Goal: Task Accomplishment & Management: Manage account settings

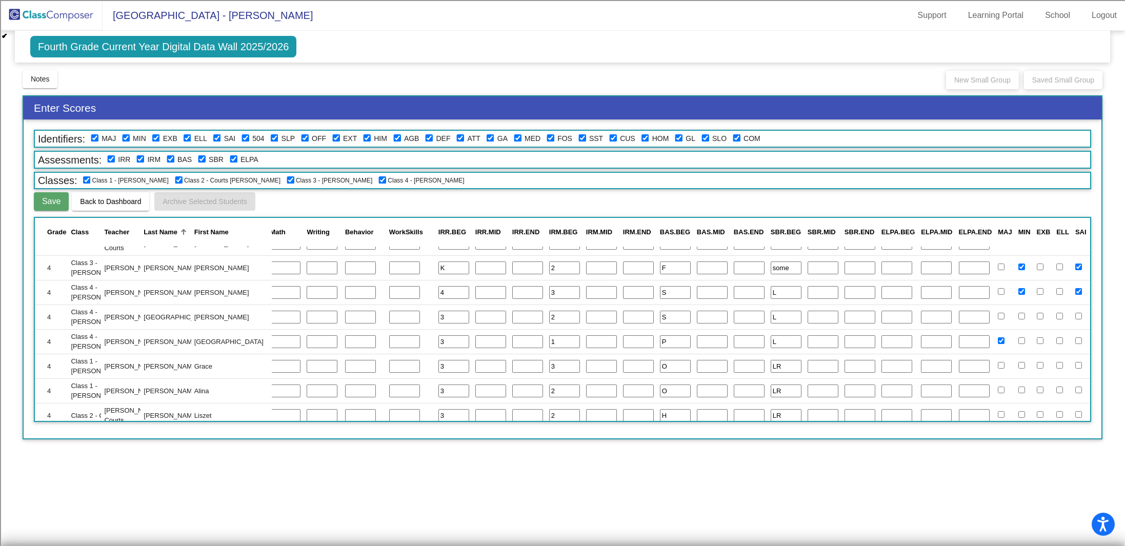
scroll to position [0, 193]
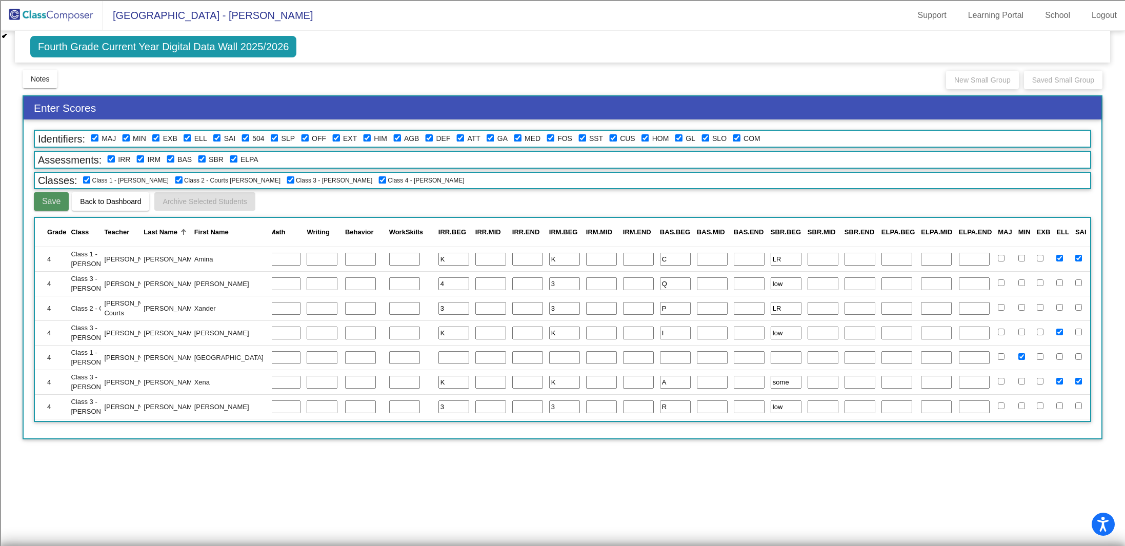
click at [56, 198] on span "Save" at bounding box center [51, 201] width 18 height 9
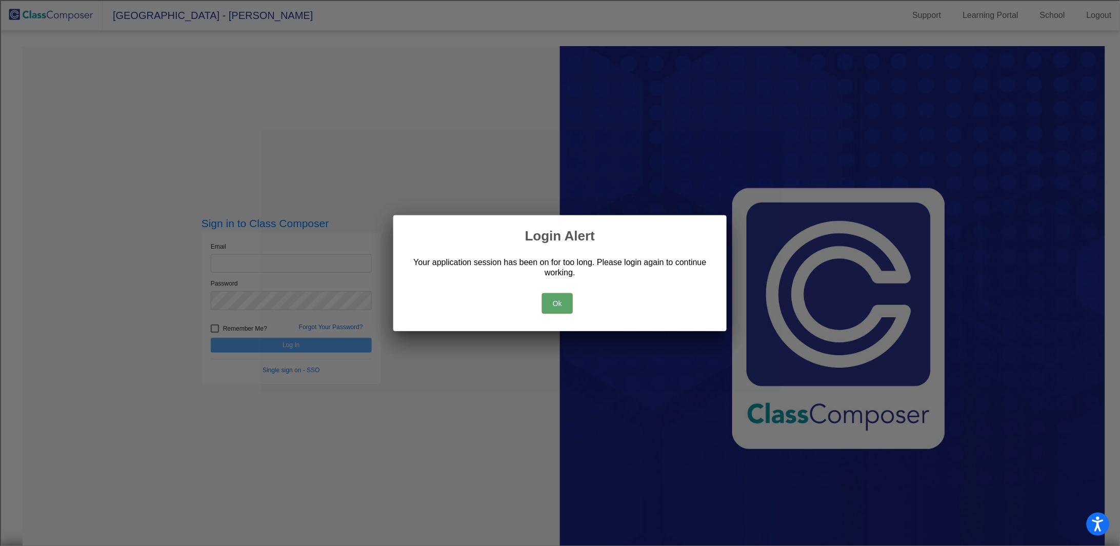
click at [552, 304] on button "Ok" at bounding box center [557, 303] width 31 height 21
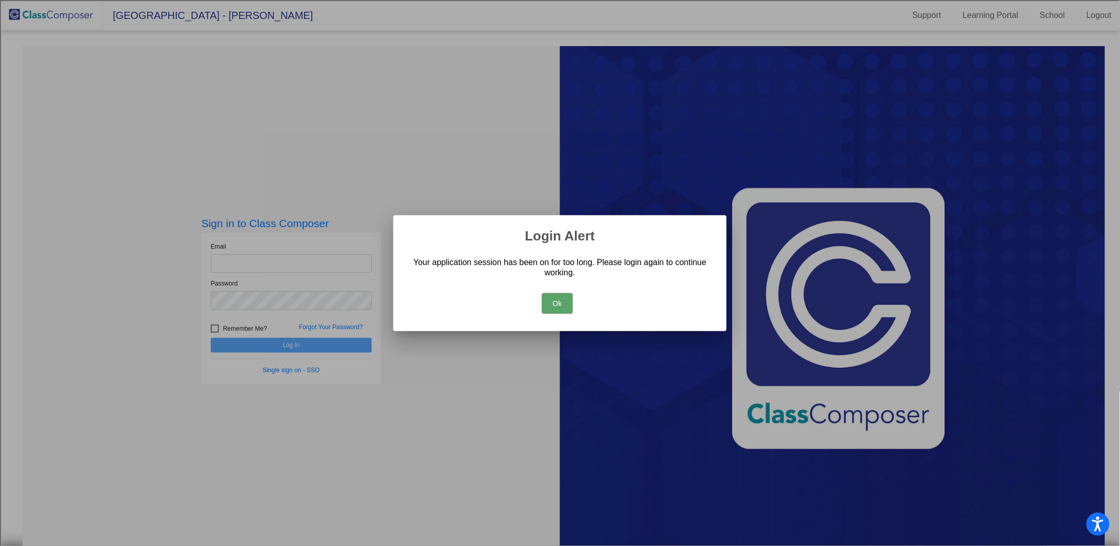
click at [558, 304] on button "Ok" at bounding box center [557, 303] width 31 height 21
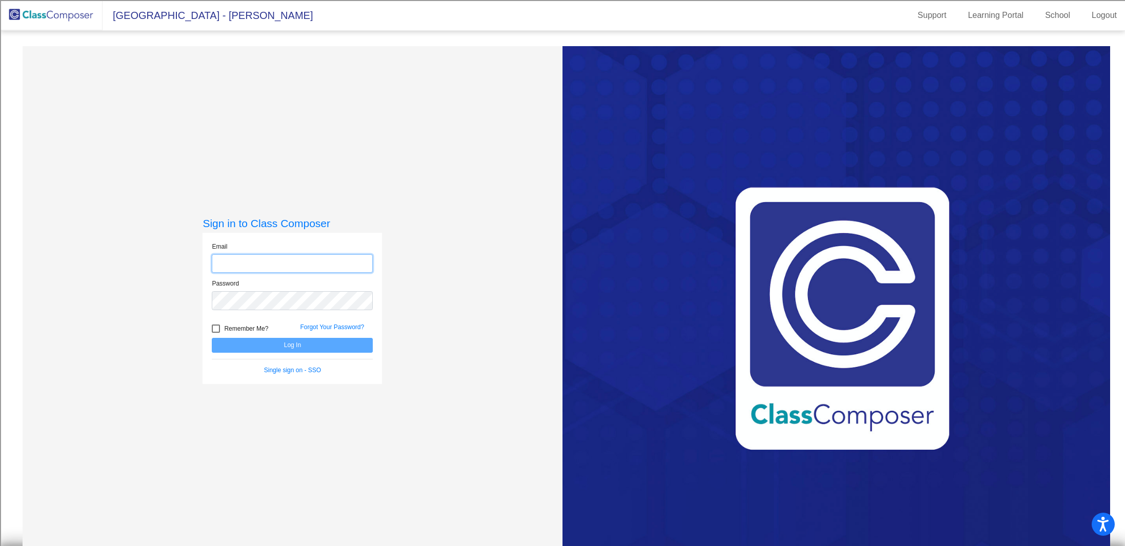
click at [263, 262] on input "email" at bounding box center [292, 263] width 161 height 19
type input "[PERSON_NAME][EMAIL_ADDRESS][PERSON_NAME][DOMAIN_NAME]"
click at [212, 338] on button "Log In" at bounding box center [292, 345] width 161 height 15
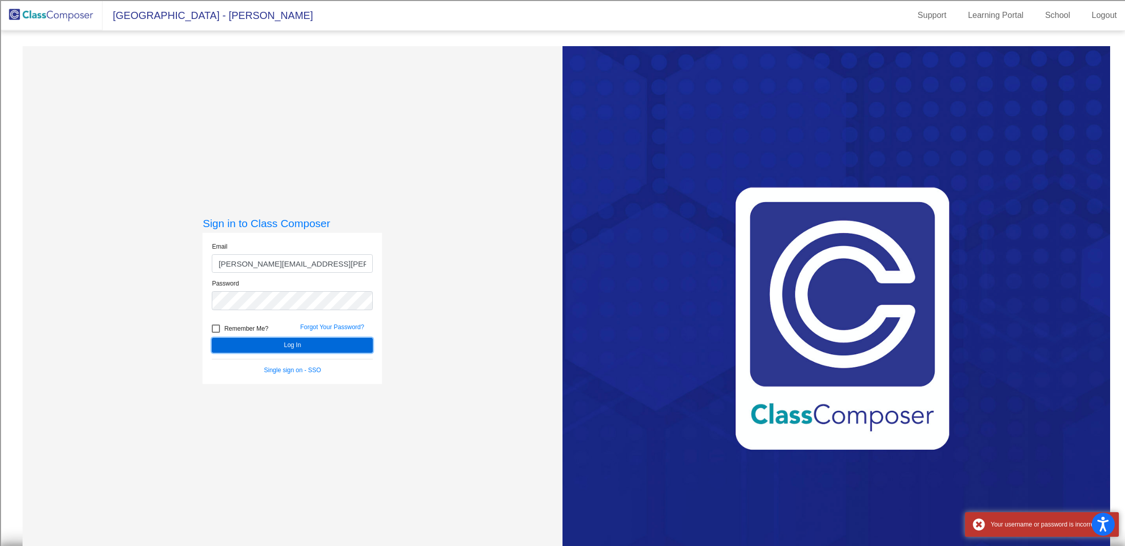
click at [288, 347] on button "Log In" at bounding box center [292, 345] width 161 height 15
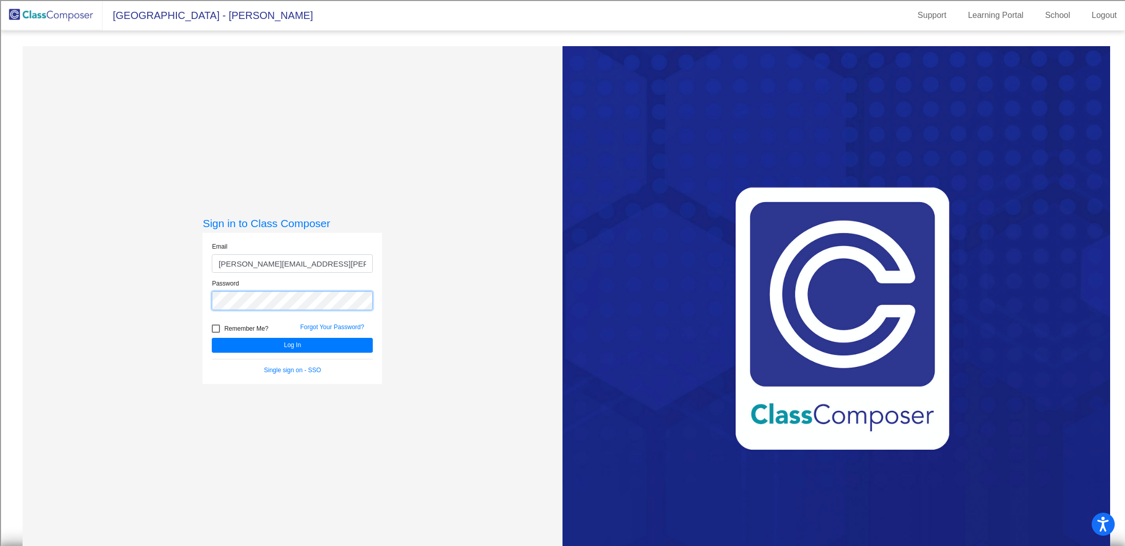
click at [89, 305] on div "Sign in to Class Composer Email [PERSON_NAME][EMAIL_ADDRESS][PERSON_NAME][DOMAI…" at bounding box center [293, 319] width 540 height 546
click at [212, 338] on button "Log In" at bounding box center [292, 345] width 161 height 15
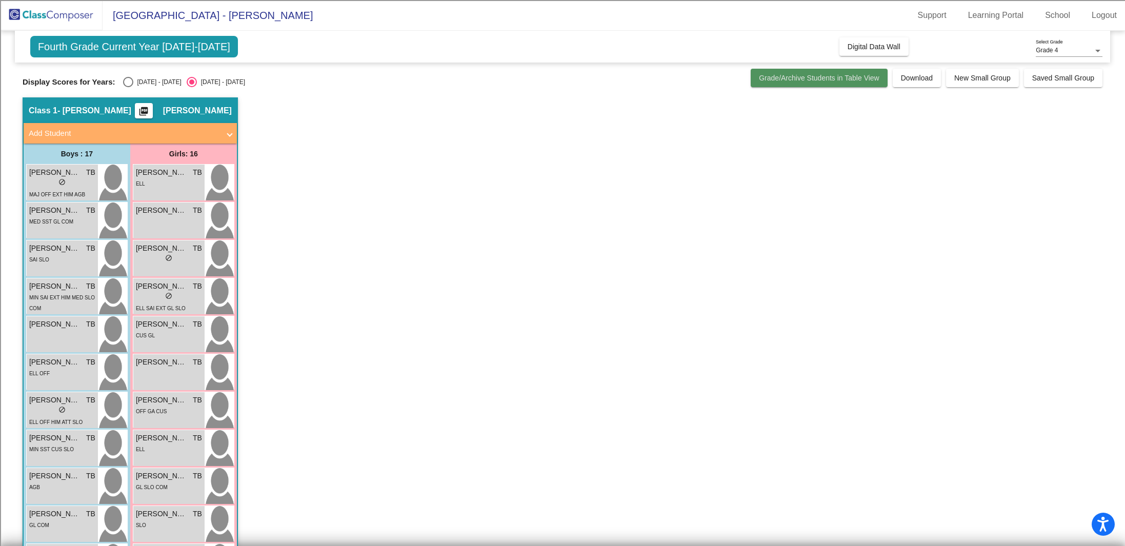
click at [846, 79] on span "Grade/Archive Students in Table View" at bounding box center [819, 78] width 121 height 8
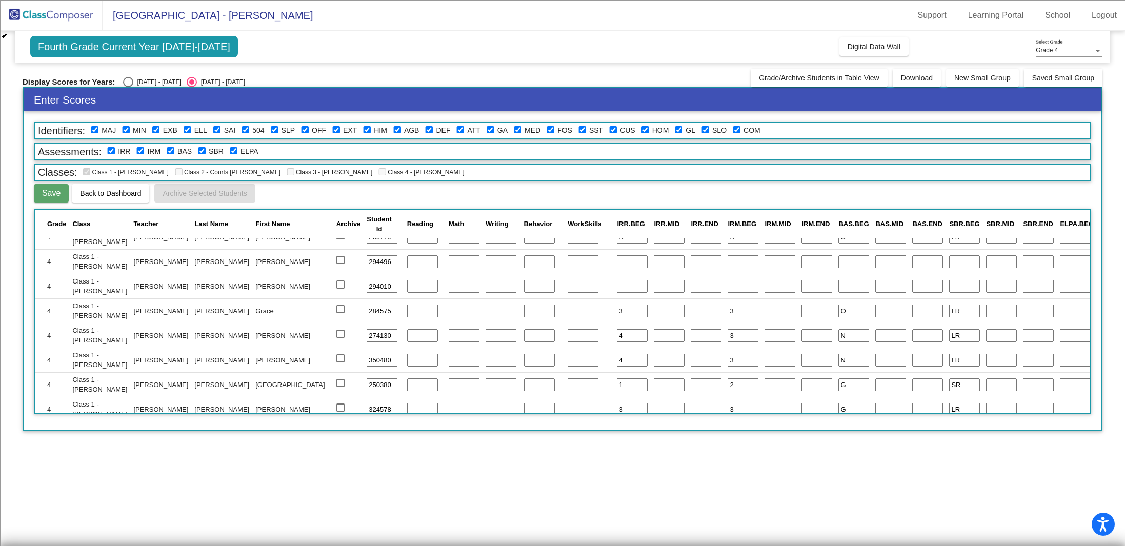
scroll to position [530, 0]
click at [255, 222] on div "First Name" at bounding box center [272, 224] width 34 height 10
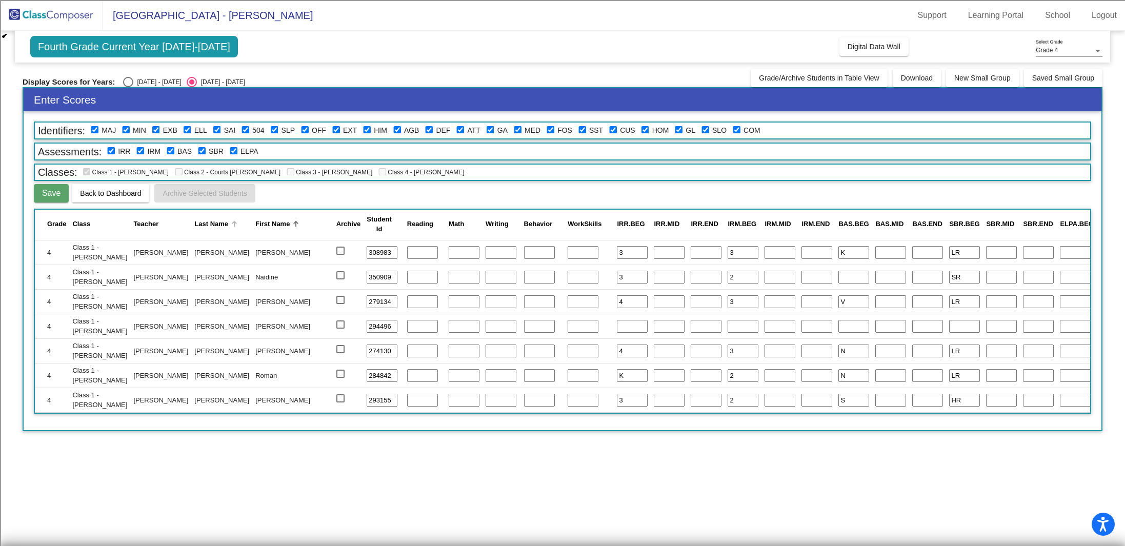
click at [194, 222] on div "Last Name" at bounding box center [211, 224] width 34 height 10
click at [255, 224] on div "First Name" at bounding box center [272, 224] width 34 height 10
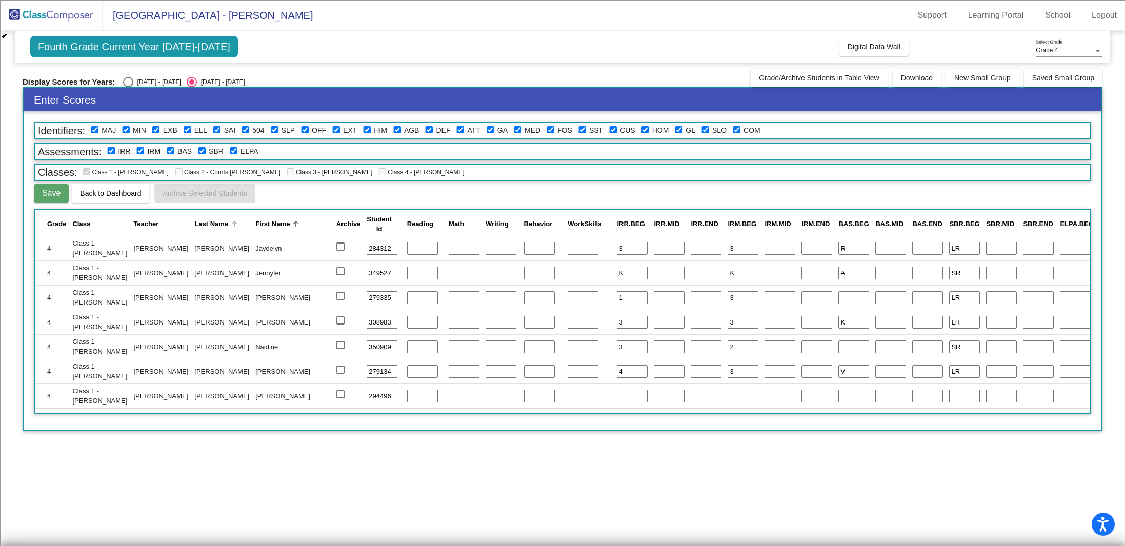
click at [194, 219] on div "Last Name" at bounding box center [211, 224] width 34 height 10
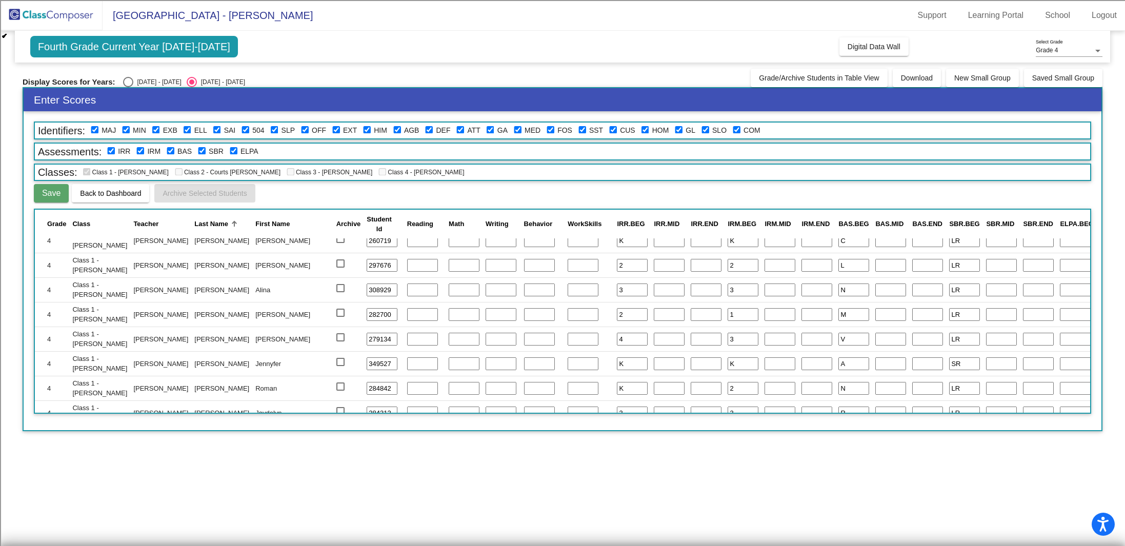
scroll to position [392, 0]
